Goal: Transaction & Acquisition: Purchase product/service

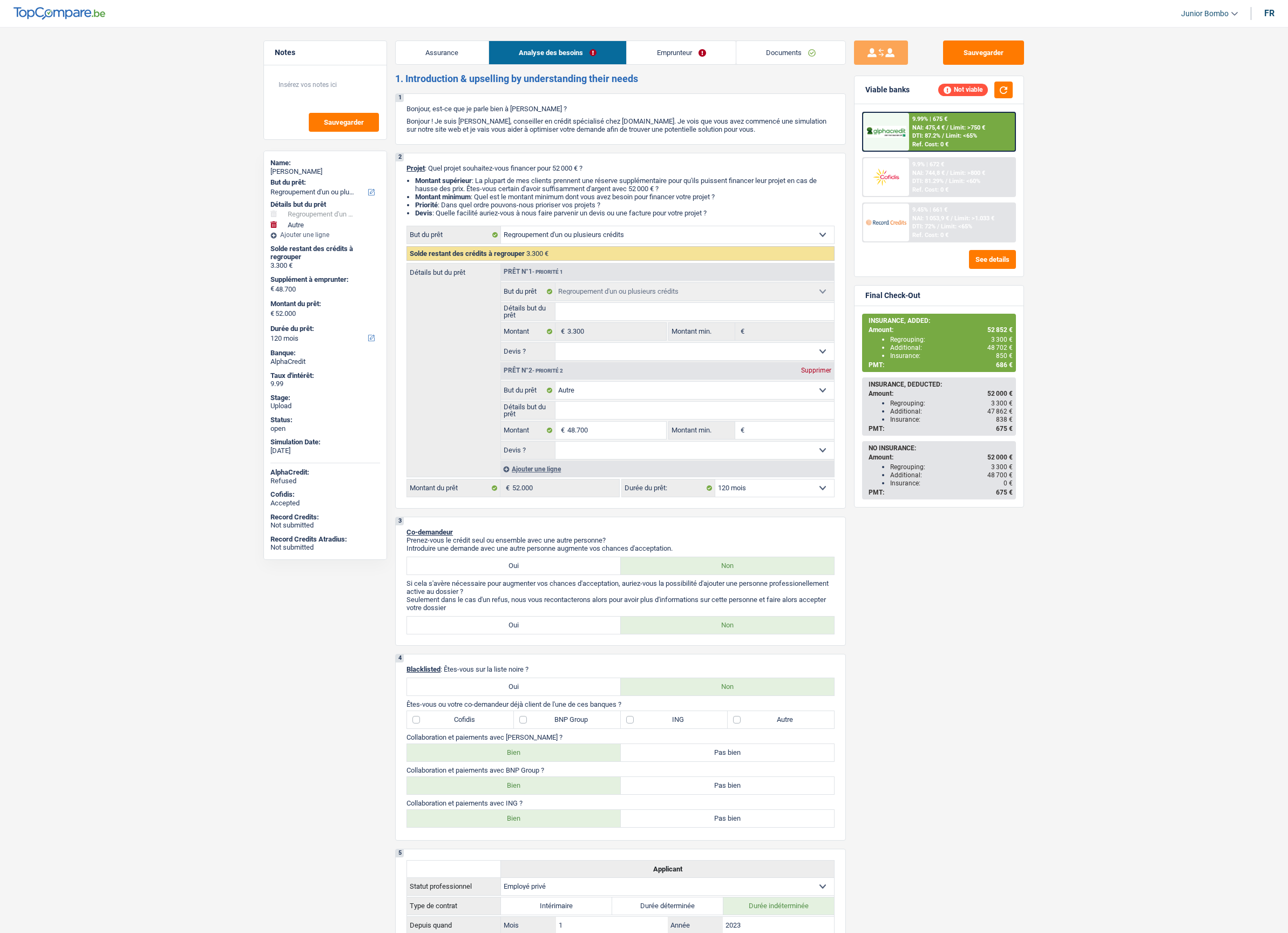
select select "refinancing"
select select "other"
select select "120"
select select "refinancing"
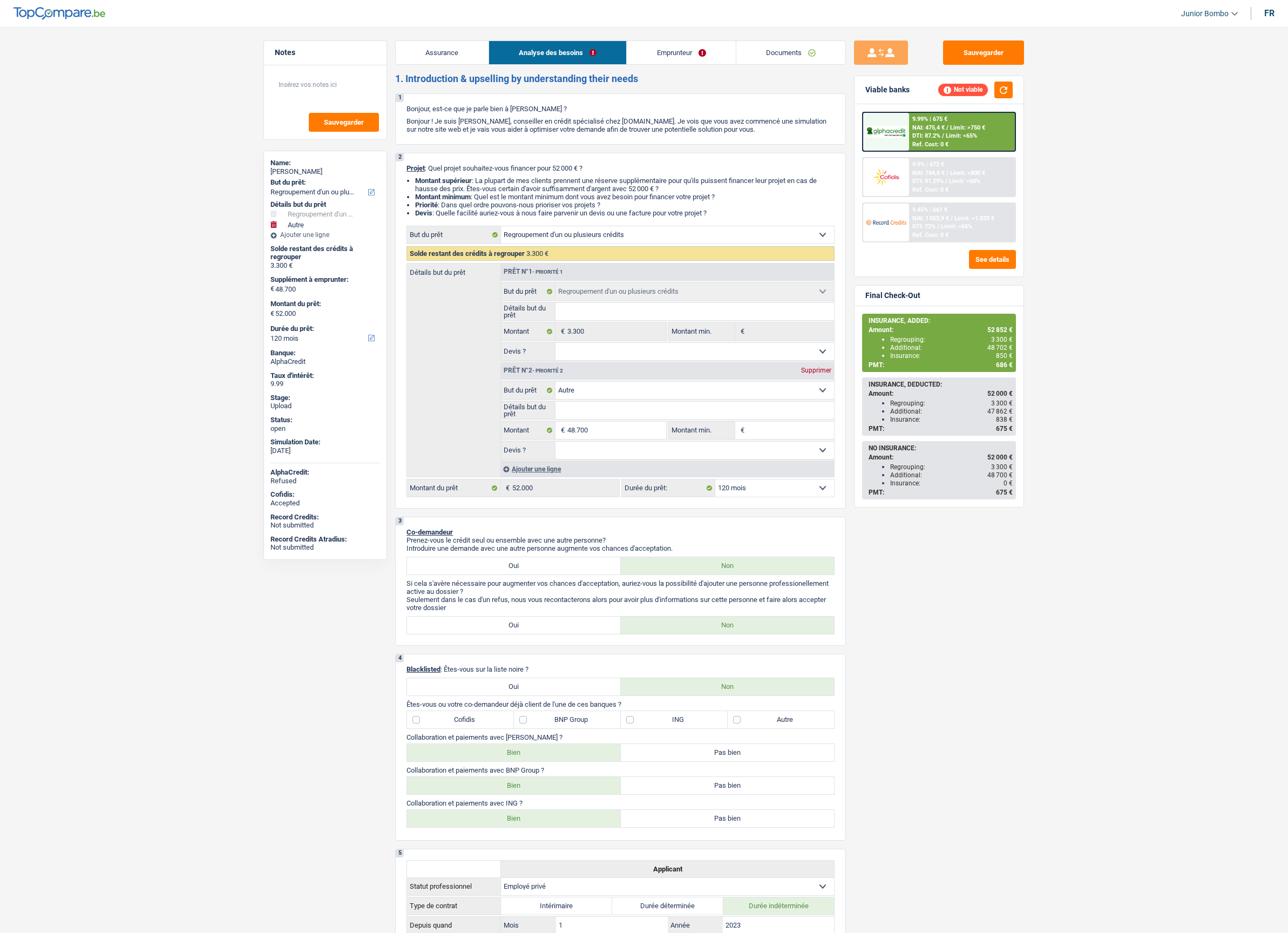
select select "refinancing"
select select "other"
select select "120"
select select "privateEmployee"
select select "netSalary"
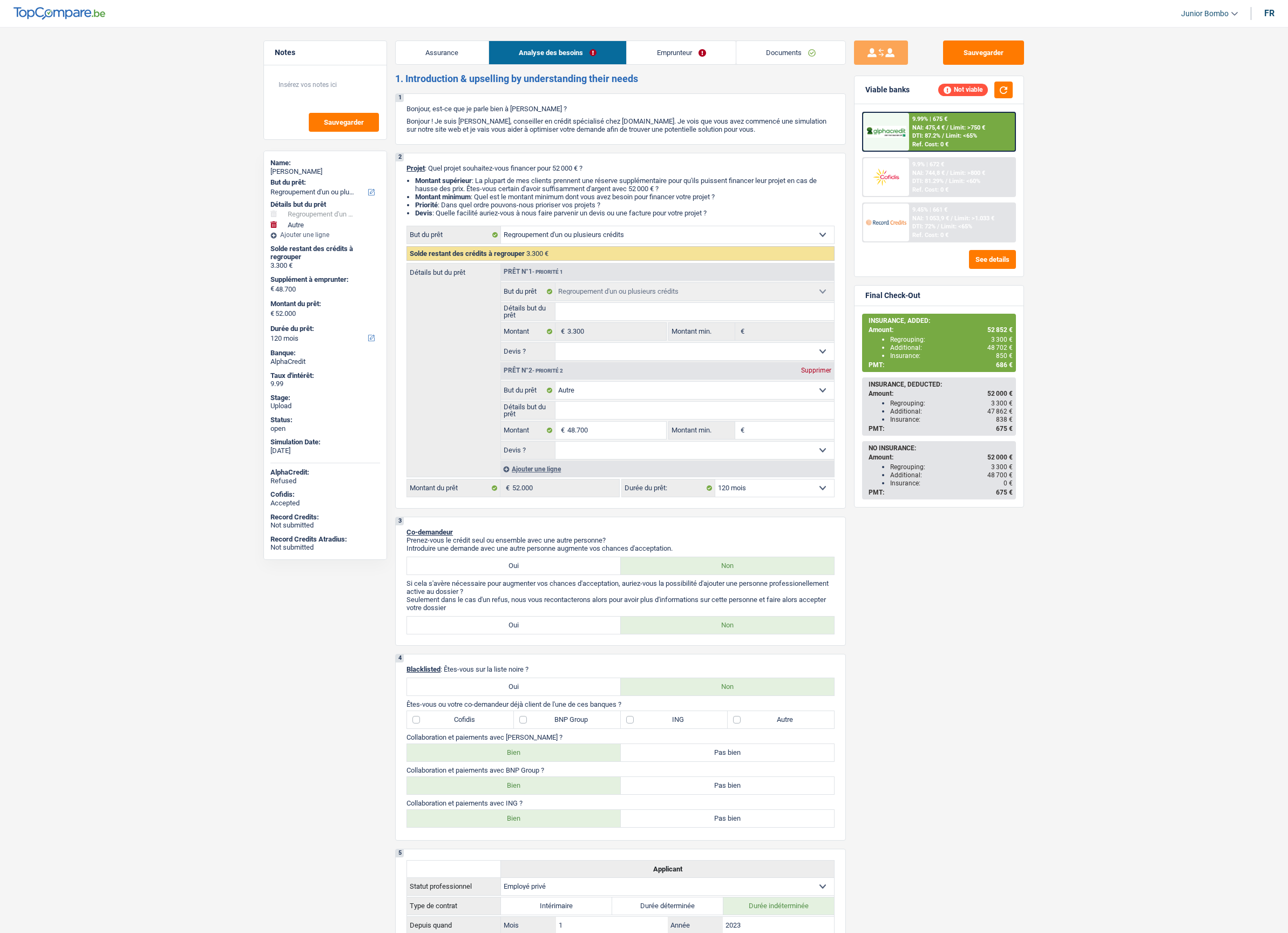
select select "rentalIncome"
select select "mealVouchers"
select select "ownerWithMortgage"
select select "mortgage"
select select "300"
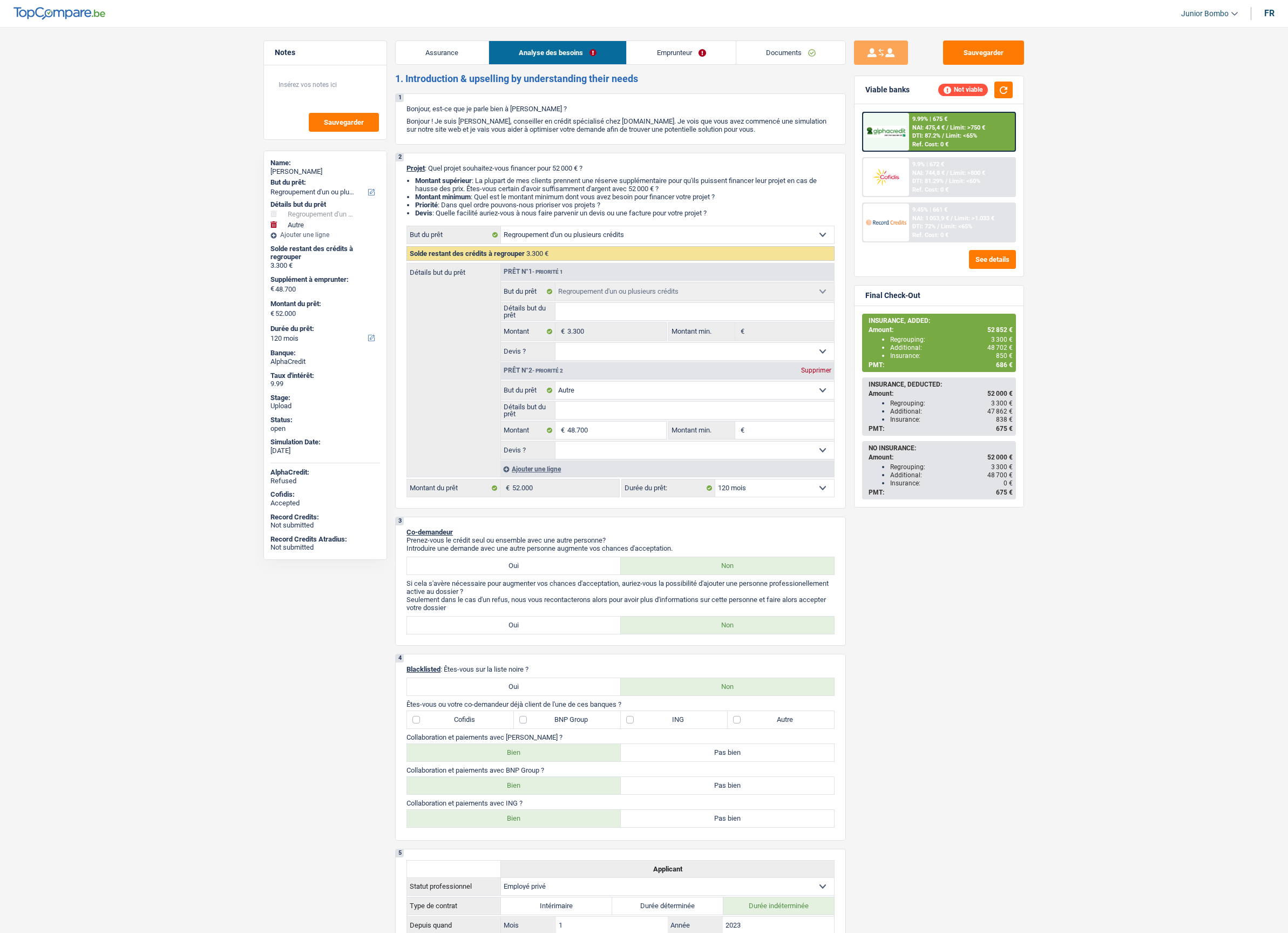
select select "mortgage"
select select "300"
select select "mortgage"
select select "300"
select select "cardOrCredit"
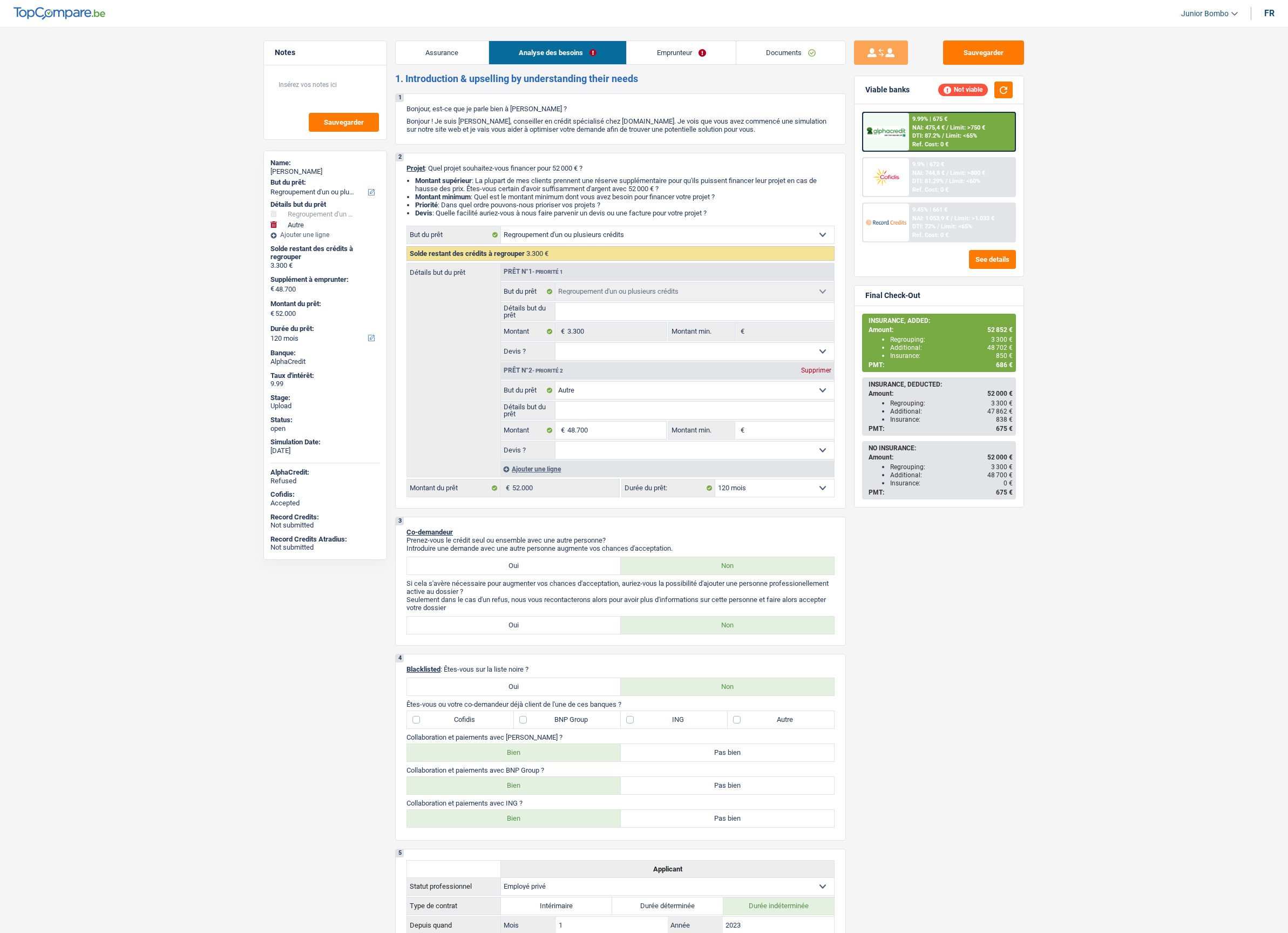
select select "personalLoan"
select select "other"
select select "84"
select select "cardOrCredit"
select select "refinancing"
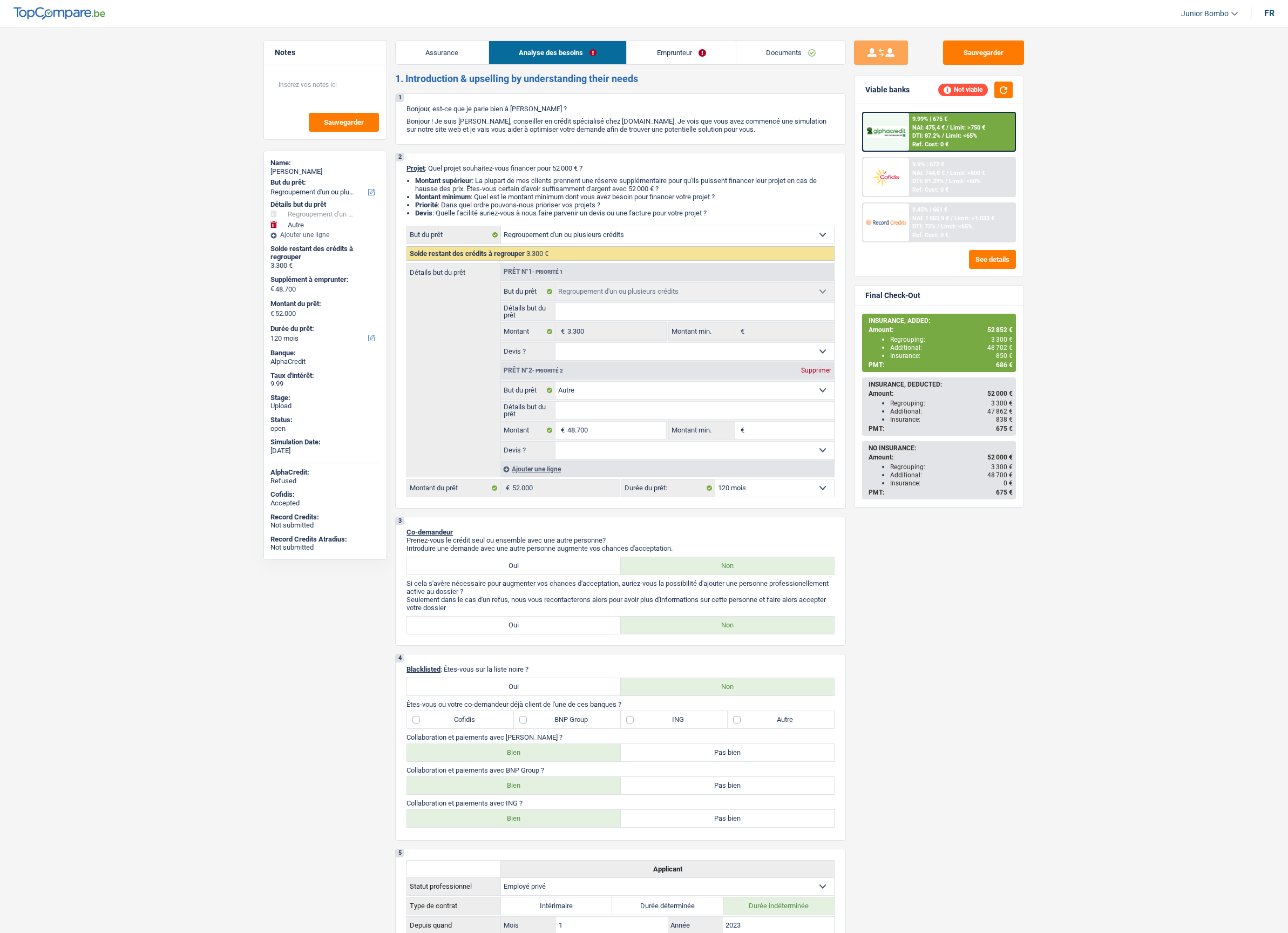
select select "refinancing"
select select "other"
select select "120"
click at [577, 59] on link "Emprunteur" at bounding box center [588, 53] width 109 height 23
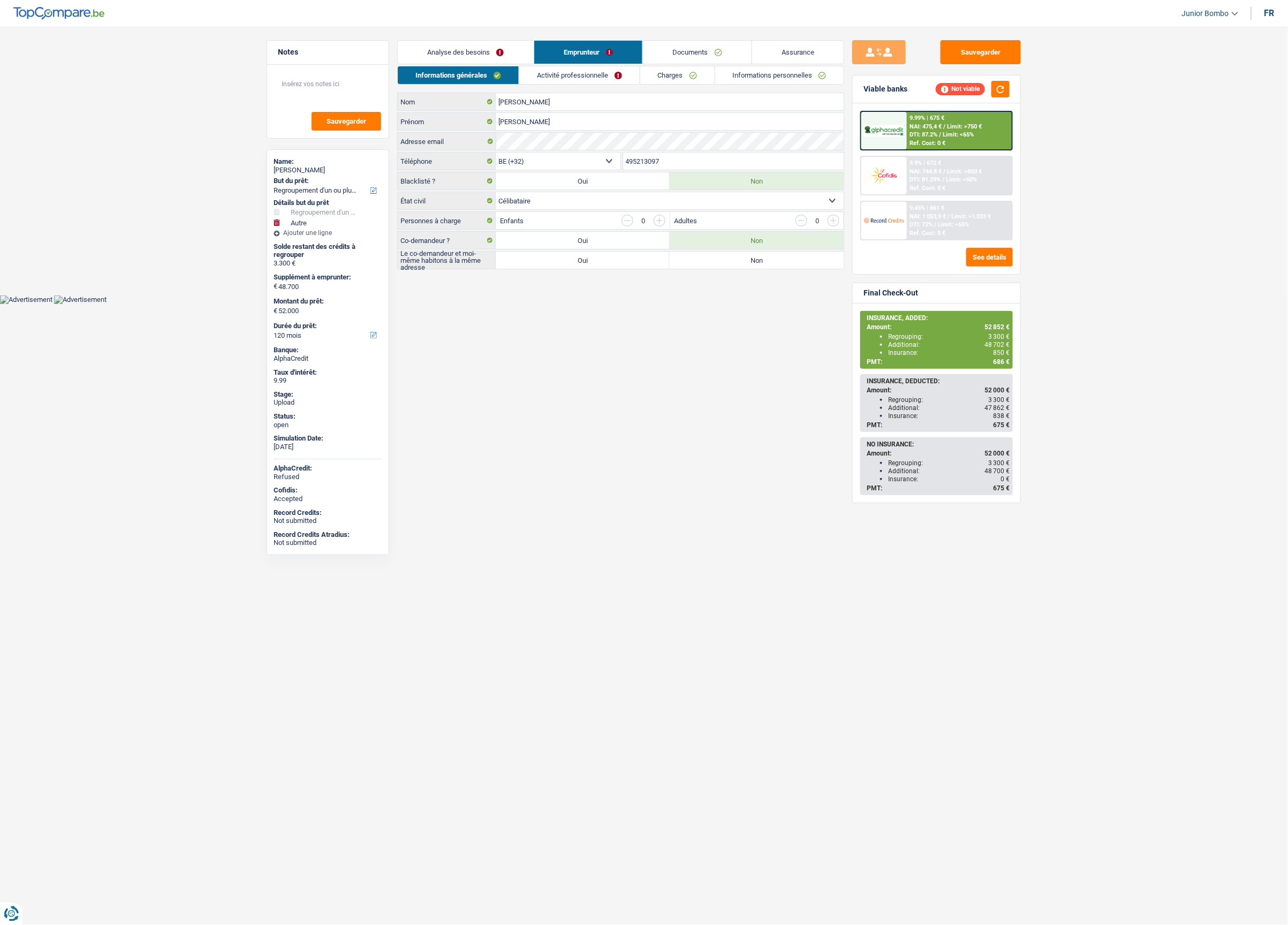
click at [752, 82] on link "Informations personnelles" at bounding box center [780, 75] width 129 height 18
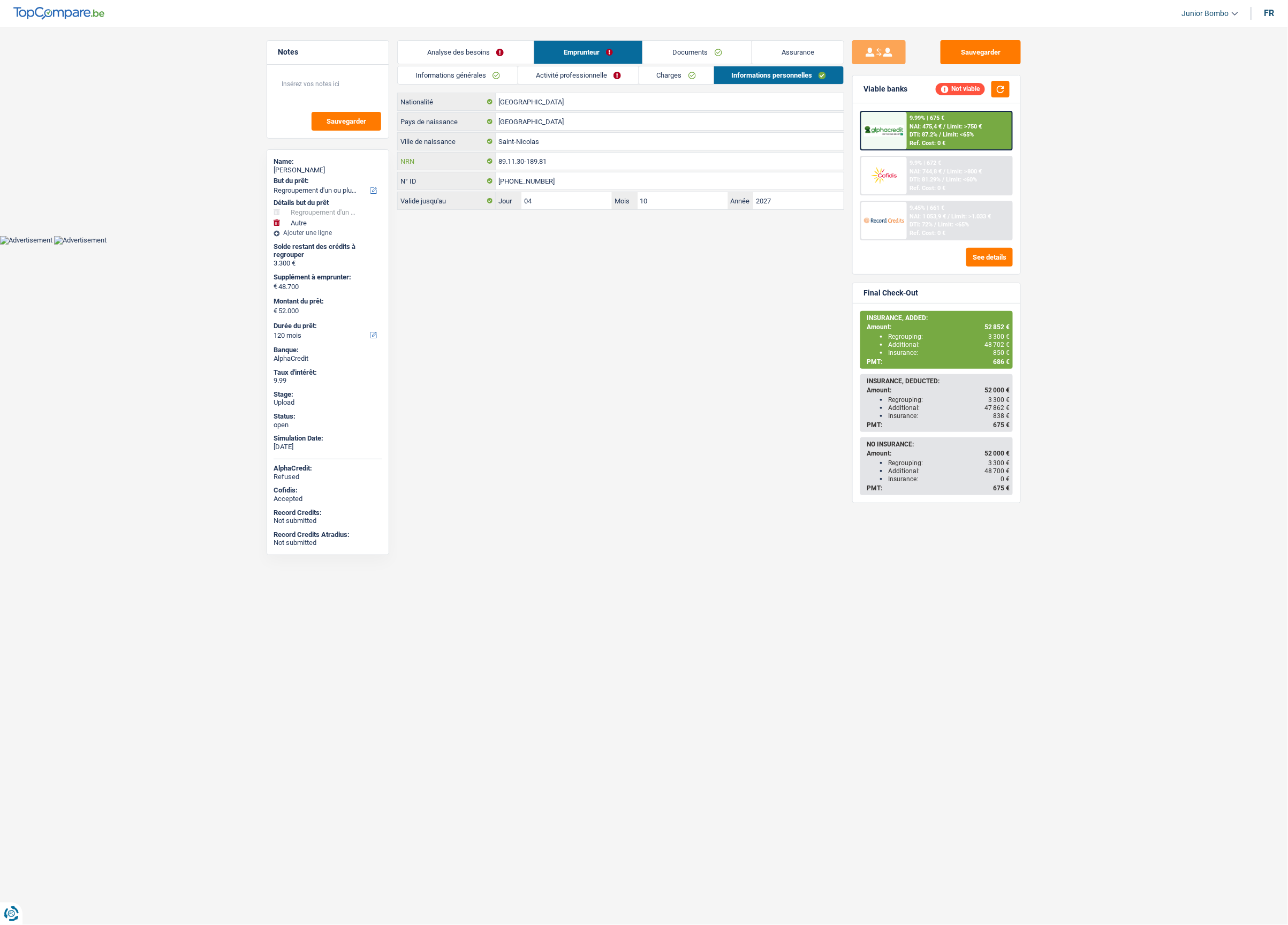
click at [534, 157] on input "89.11.30-189.81" at bounding box center [669, 161] width 348 height 17
type input "89.11.30-189.81"
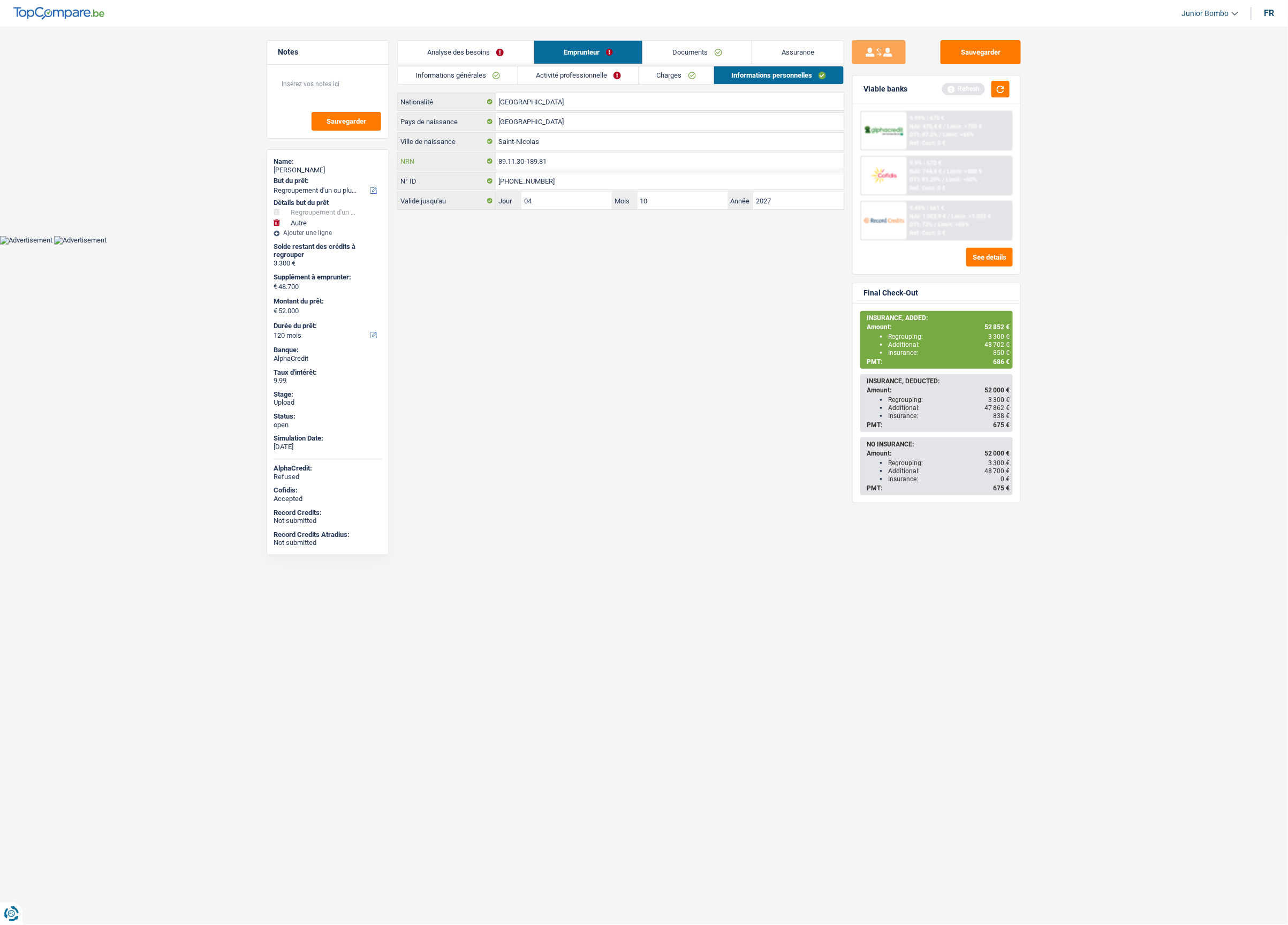
click at [550, 161] on input "89.11.30-189.81" at bounding box center [669, 161] width 348 height 17
click at [549, 161] on input "89.11.30-189.81" at bounding box center [669, 161] width 348 height 17
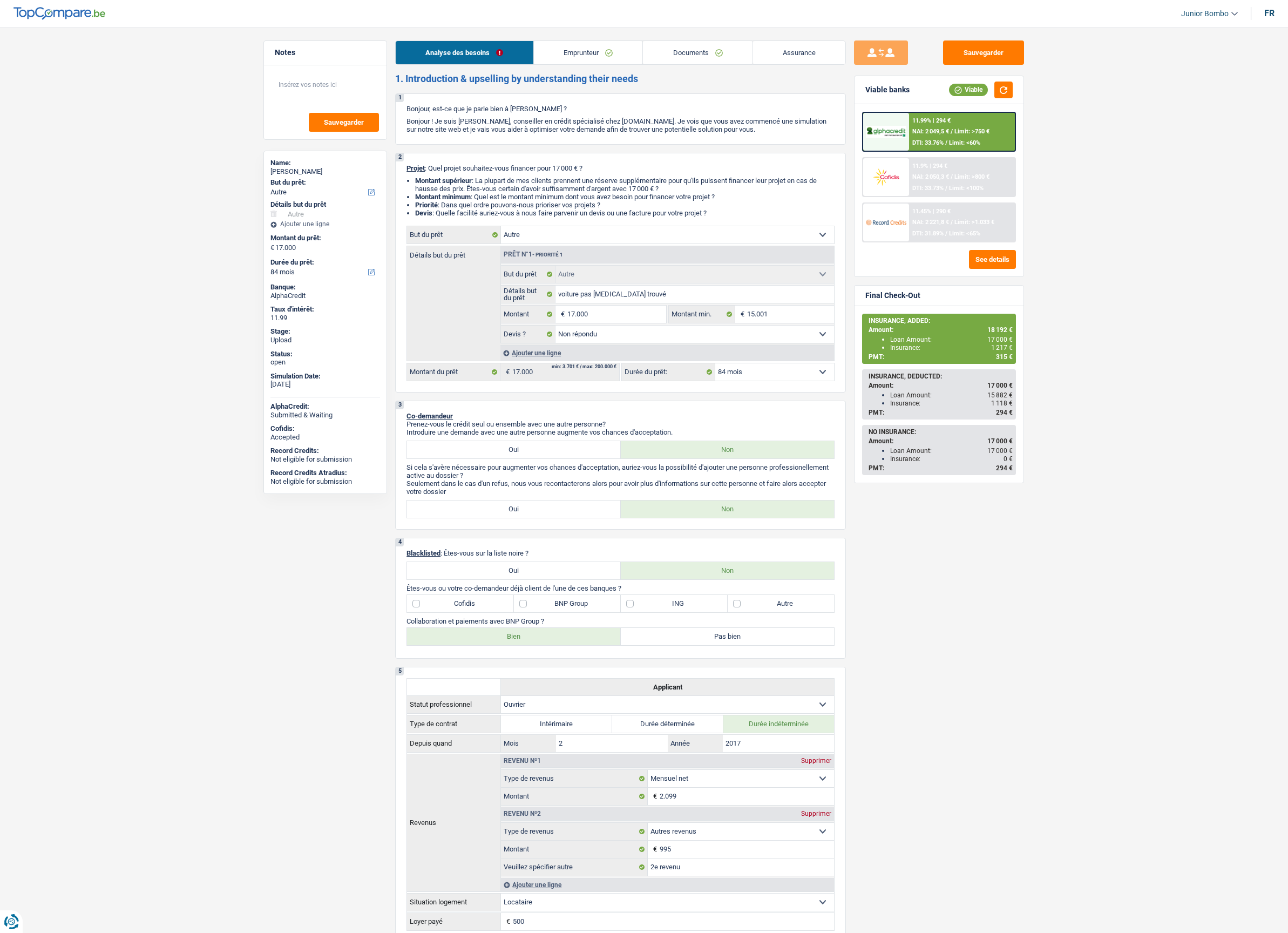
select select "other"
select select "84"
select select "other"
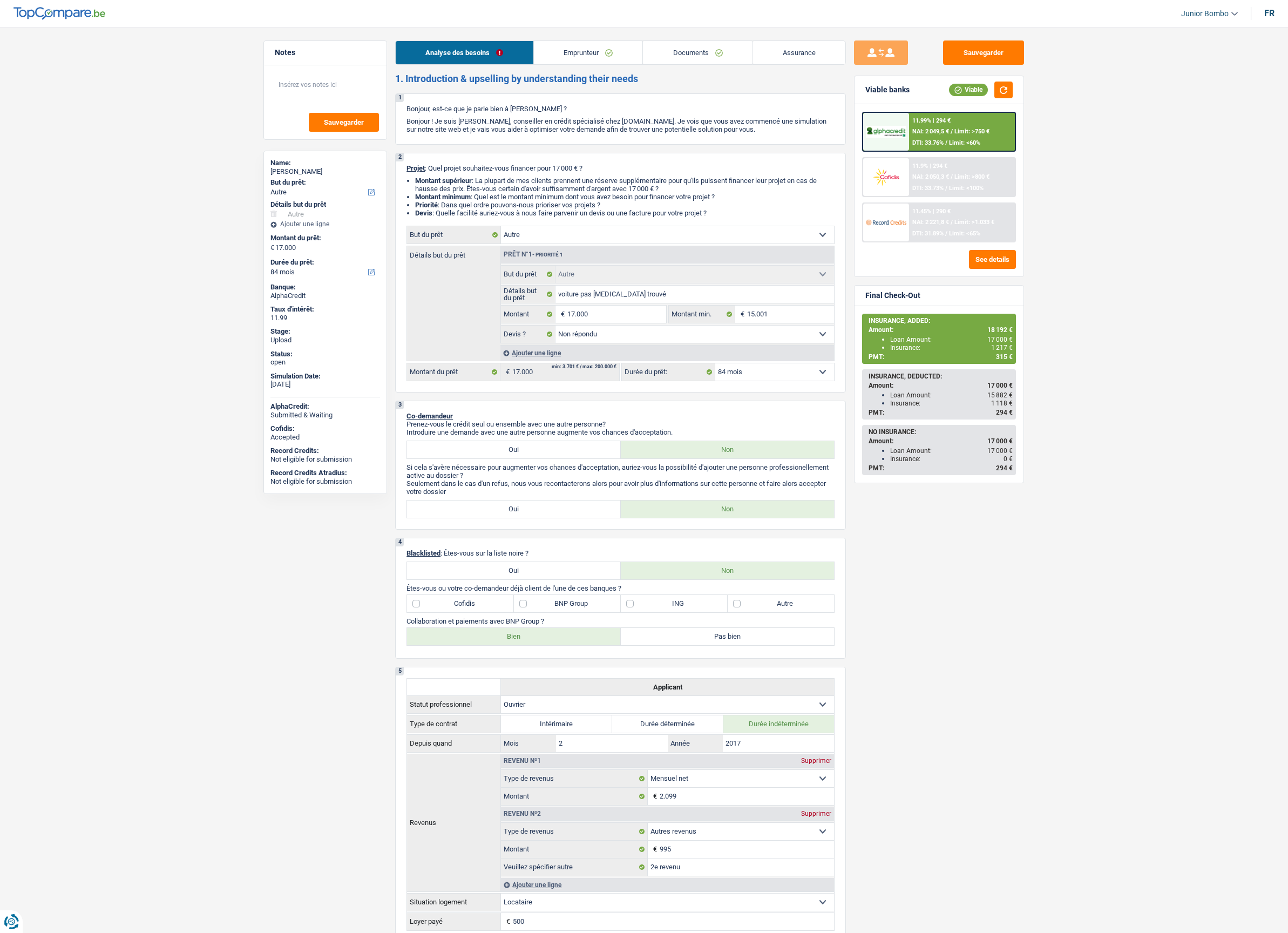
select select "not_answered"
select select "84"
select select "worker"
select select "netSalary"
select select "other"
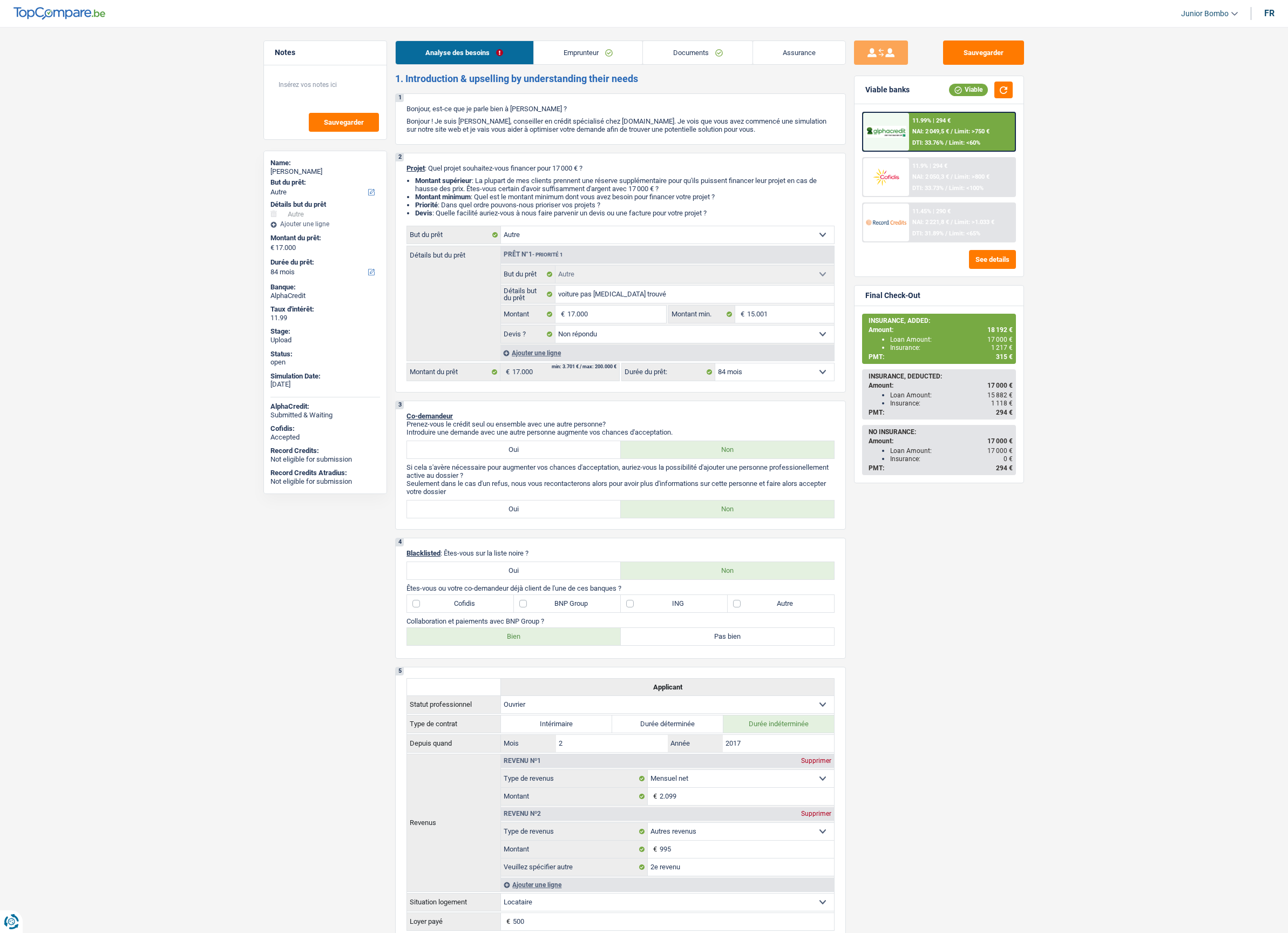
select select "rents"
select select "carLoan"
select select "60"
select select "other"
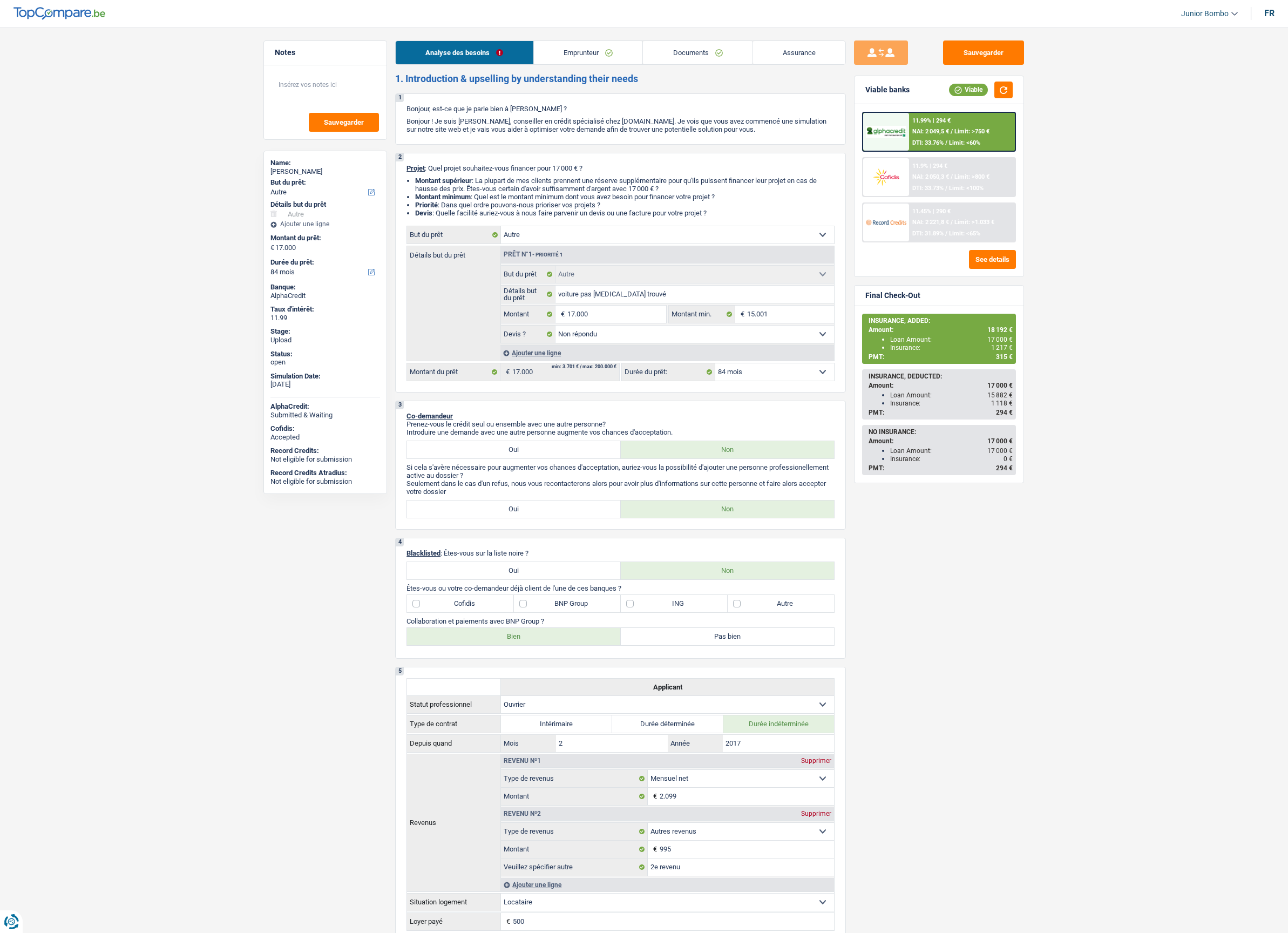
select select "not_answered"
select select "84"
click at [925, 130] on span "NAI: 2 049,5 €" at bounding box center [930, 132] width 37 height 7
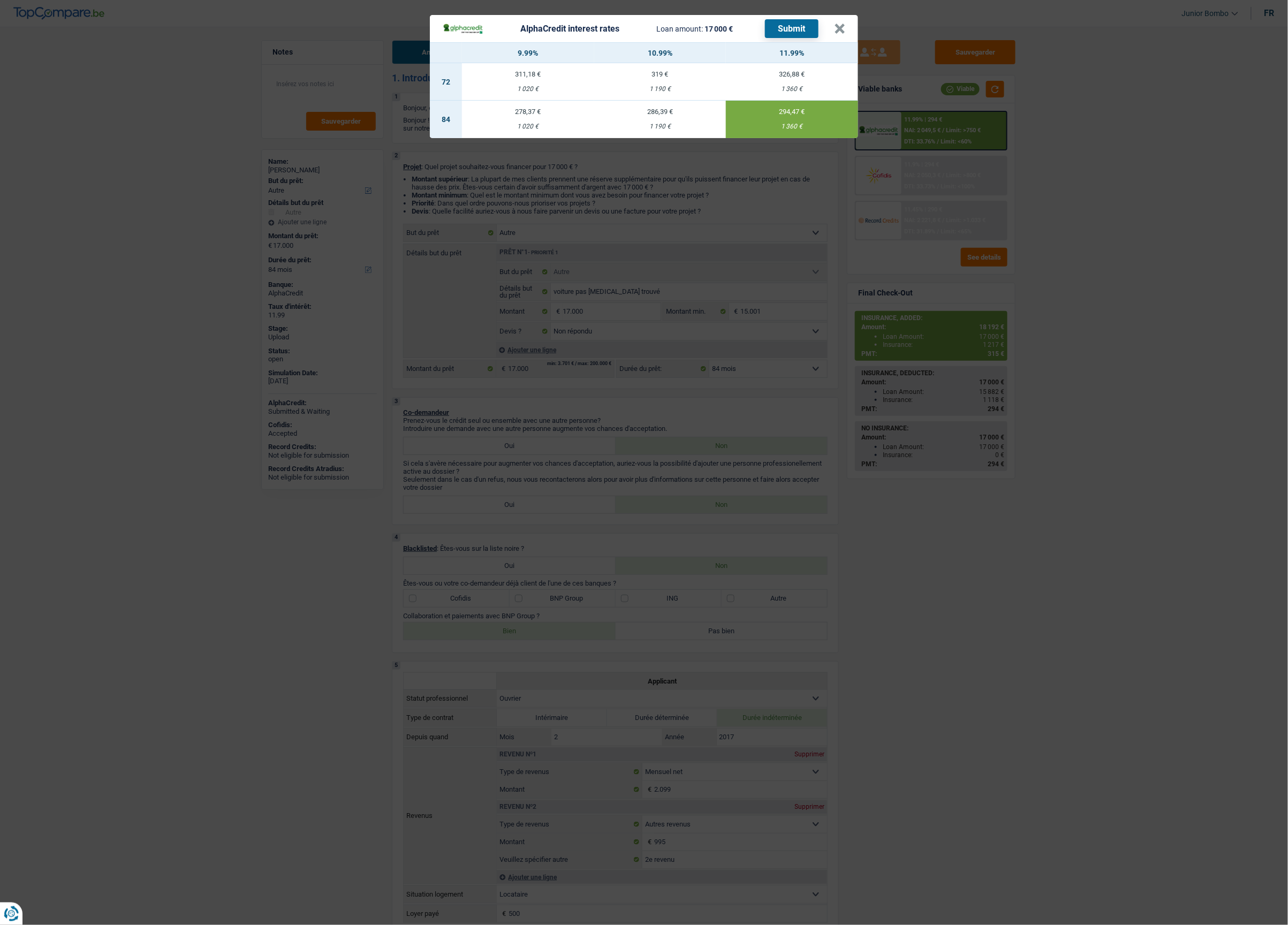
click at [1042, 144] on div "AlphaCredit interest rates Loan amount: 17 000 € Submit × 9.99% 10.99% 11.99% 7…" at bounding box center [644, 462] width 1288 height 925
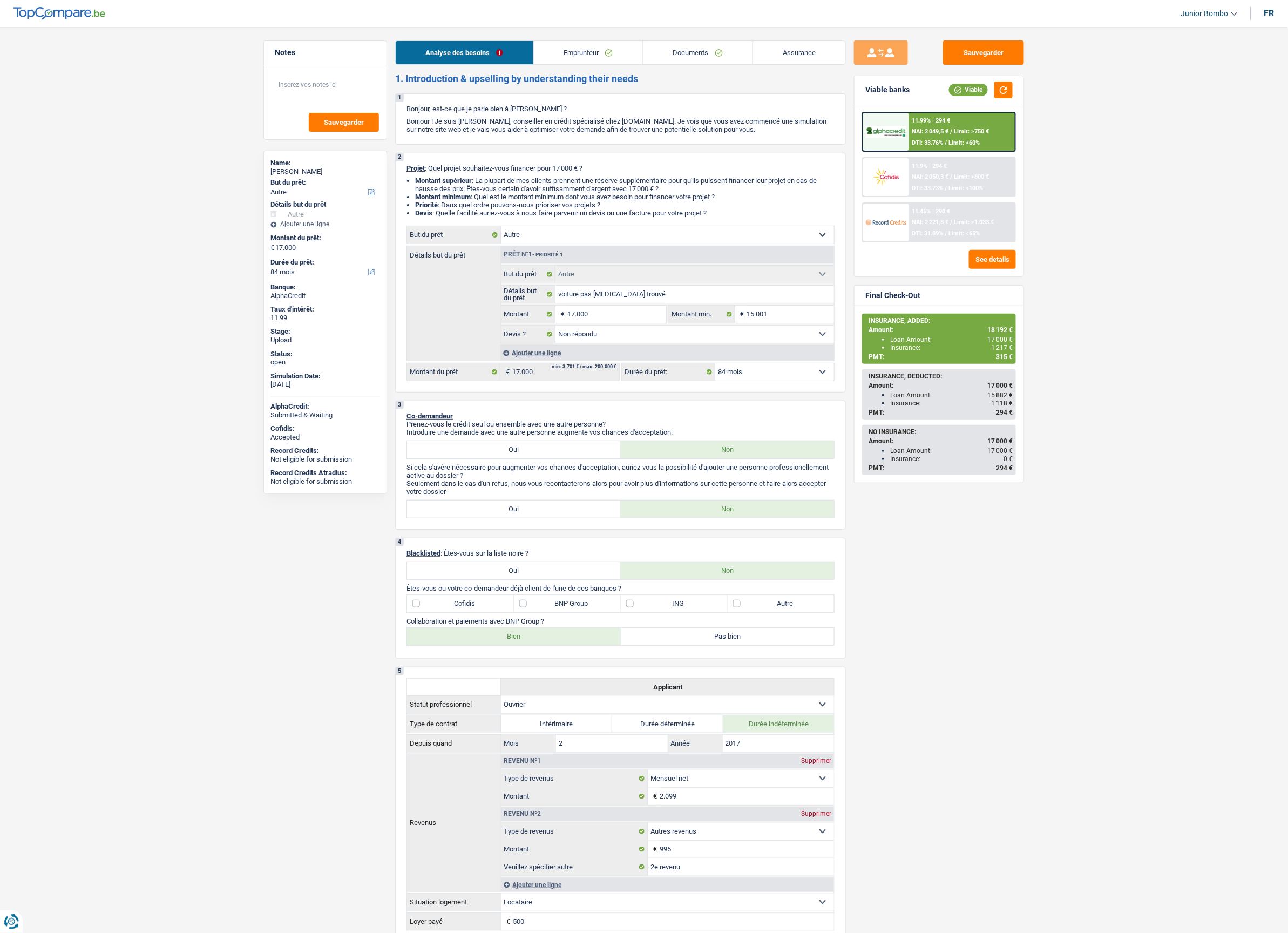
click at [937, 184] on span "DTI: 33.73%" at bounding box center [927, 188] width 31 height 7
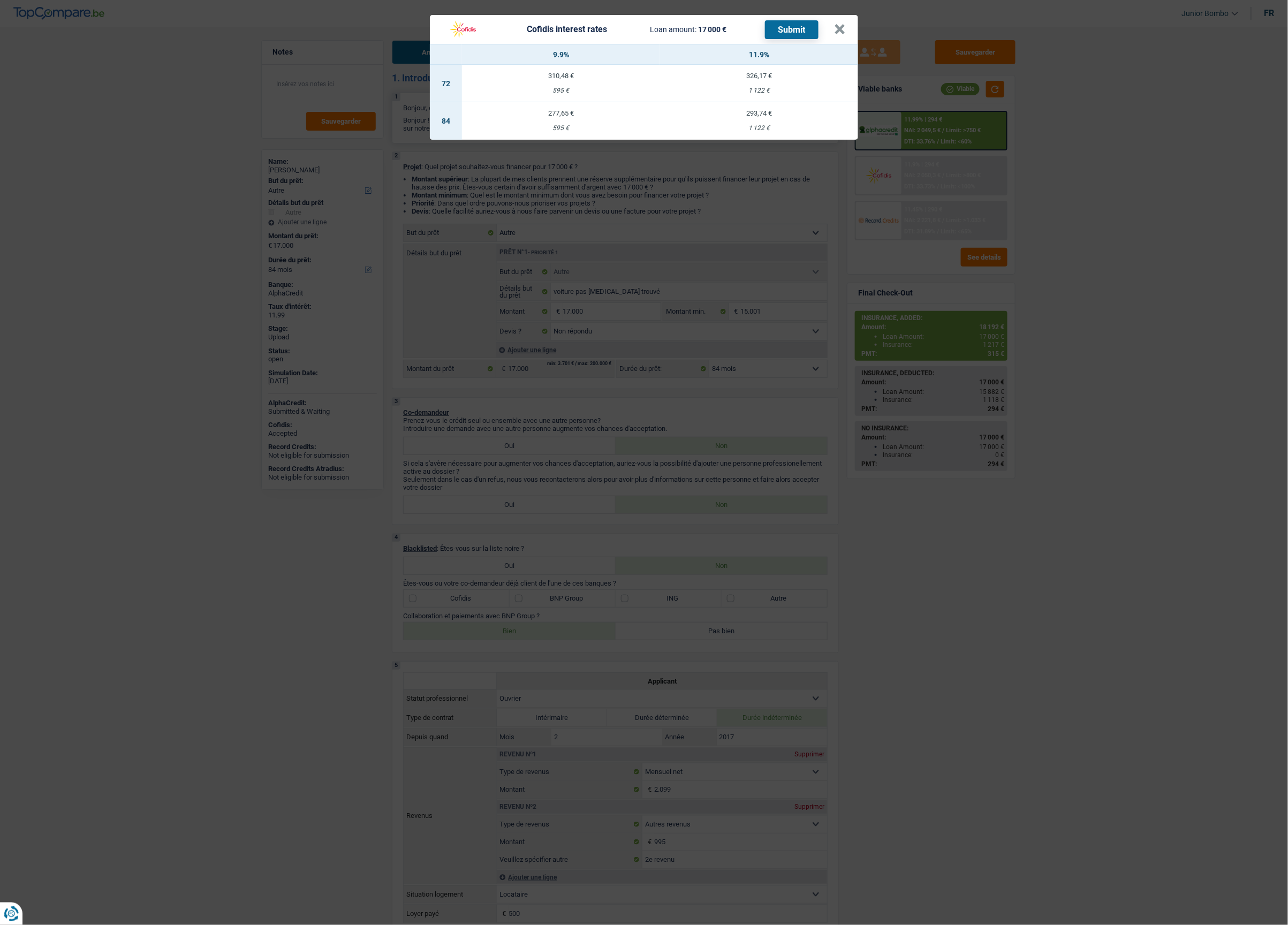
click at [763, 116] on td "293,74 € 1 122 €" at bounding box center [758, 121] width 198 height 37
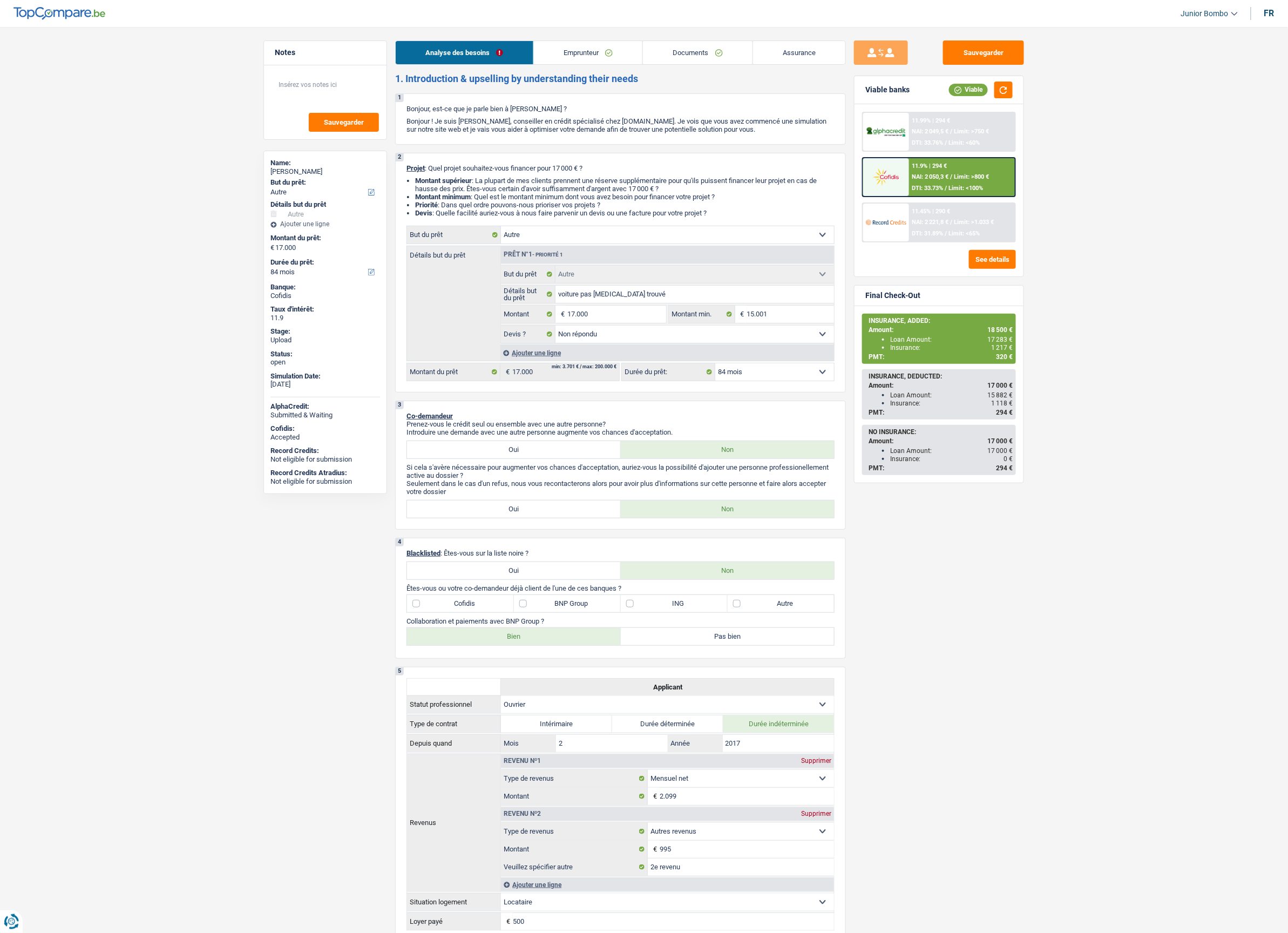
click at [933, 169] on div "11.9% | 294 € NAI: 2 050,3 € / Limit: >800 € DTI: 33.73% / Limit: <100%" at bounding box center [963, 177] width 107 height 37
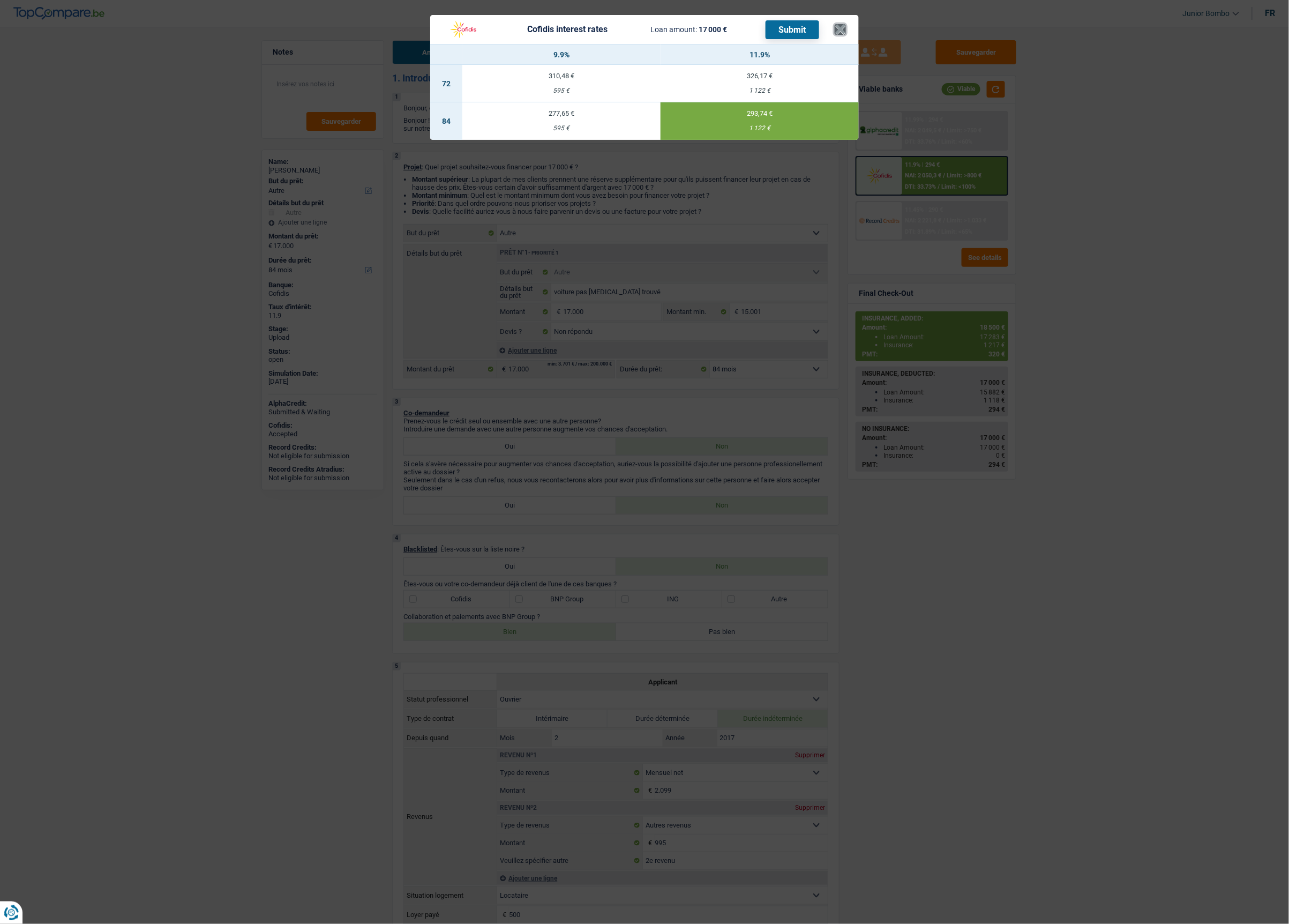
click at [843, 34] on button "×" at bounding box center [840, 29] width 11 height 11
